Goal: Subscribe to service/newsletter

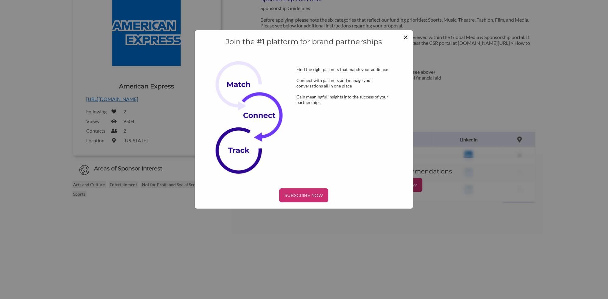
click at [405, 37] on span "×" at bounding box center [405, 37] width 5 height 10
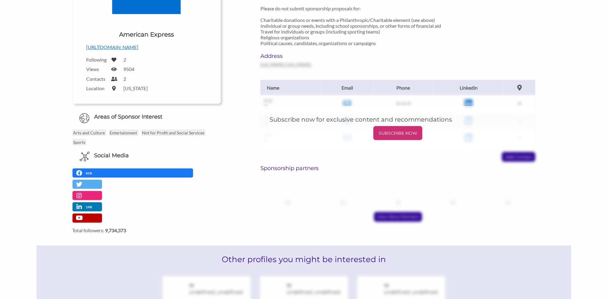
scroll to position [128, 0]
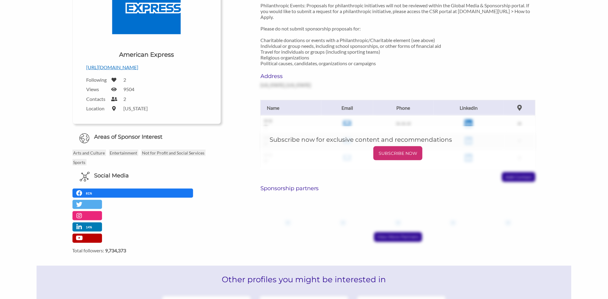
click at [159, 66] on p "https://www.americanexpress.com/en-ca/" at bounding box center [146, 67] width 120 height 8
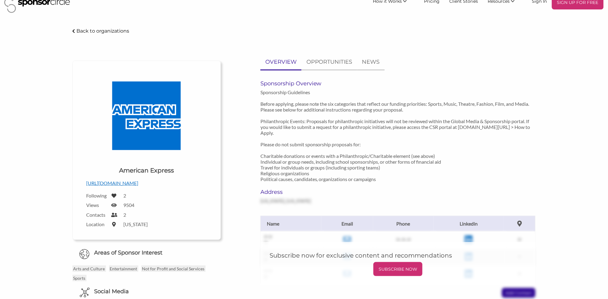
scroll to position [0, 0]
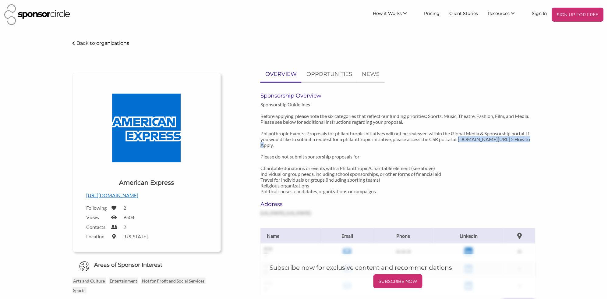
drag, startPoint x: 461, startPoint y: 140, endPoint x: 534, endPoint y: 140, distance: 73.7
click at [534, 140] on p "Sponsorship Guidelines Before applying, please note the six categories that ref…" at bounding box center [397, 147] width 275 height 93
drag, startPoint x: 534, startPoint y: 140, endPoint x: 522, endPoint y: 138, distance: 12.0
copy p "www.americanexpress.com/csr >"
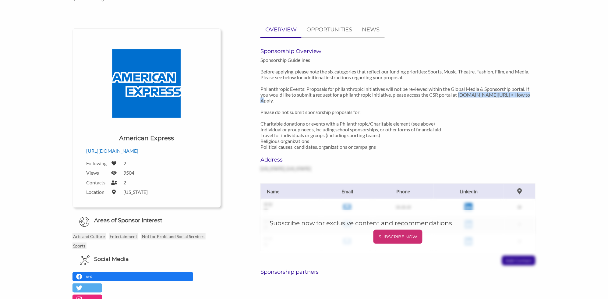
scroll to position [44, 0]
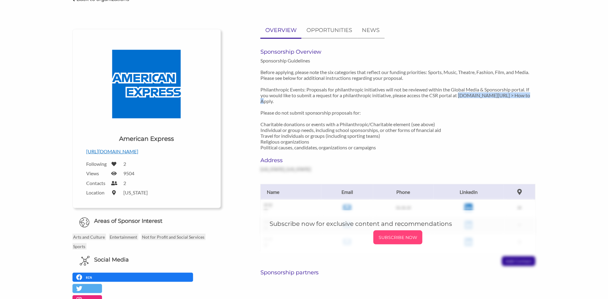
click at [396, 236] on p "SUBSCRIBE NOW" at bounding box center [398, 237] width 44 height 9
